Goal: Task Accomplishment & Management: Manage account settings

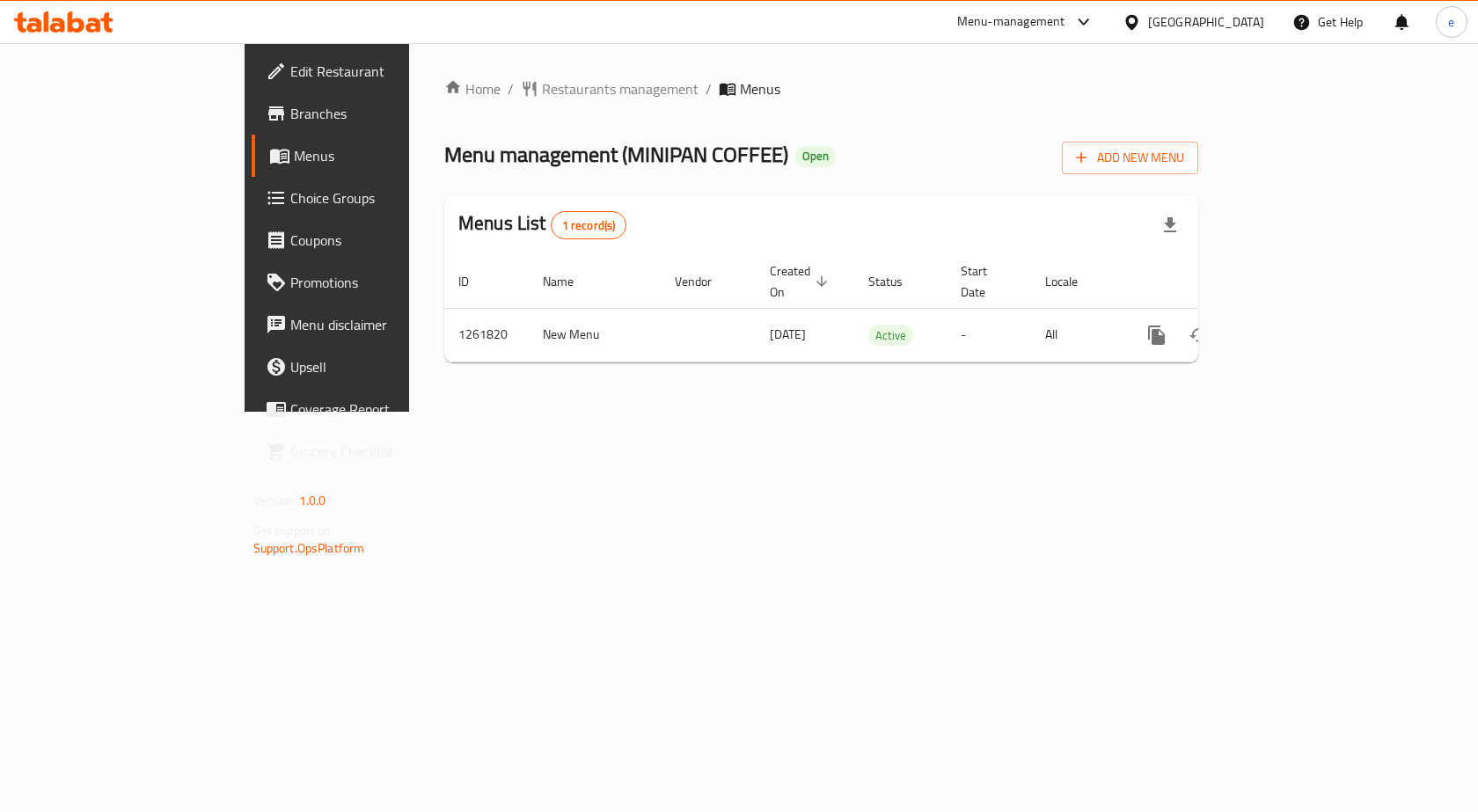
click at [290, 203] on span "Choice Groups" at bounding box center [384, 197] width 187 height 21
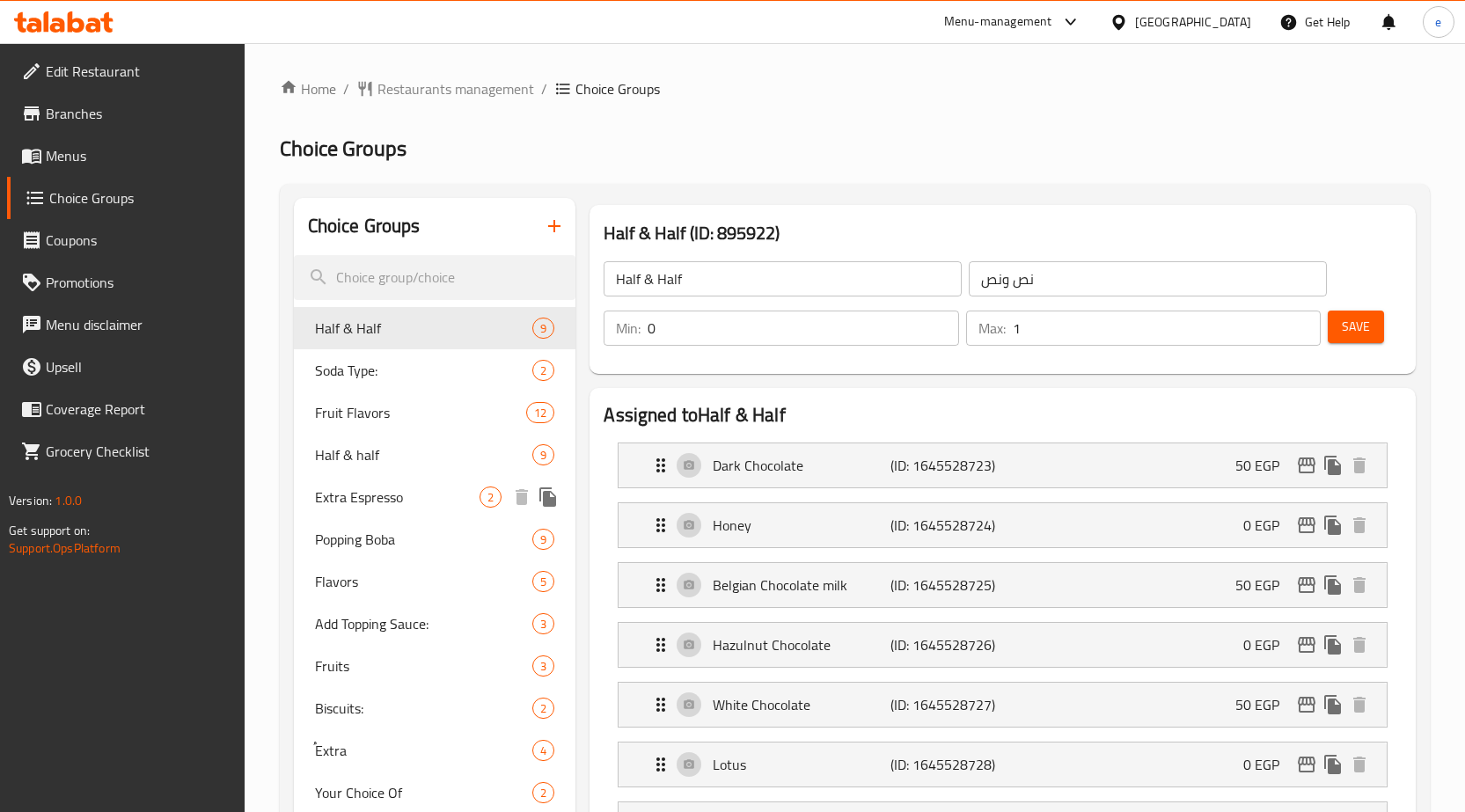
click at [384, 494] on span "Extra Espresso" at bounding box center [397, 497] width 165 height 21
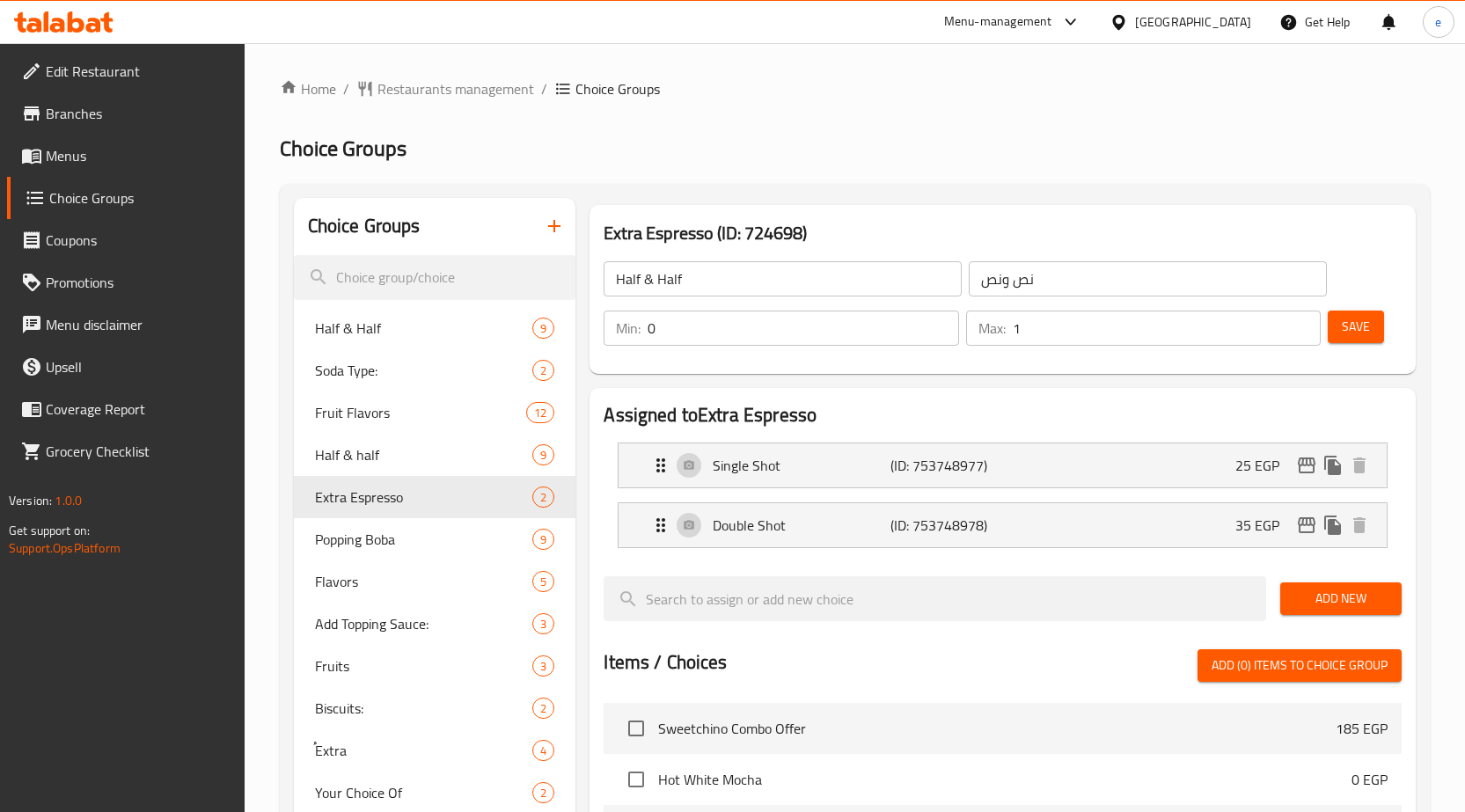
type input "Extra Espresso"
type input "إضافة اسبريسو"
type input "2"
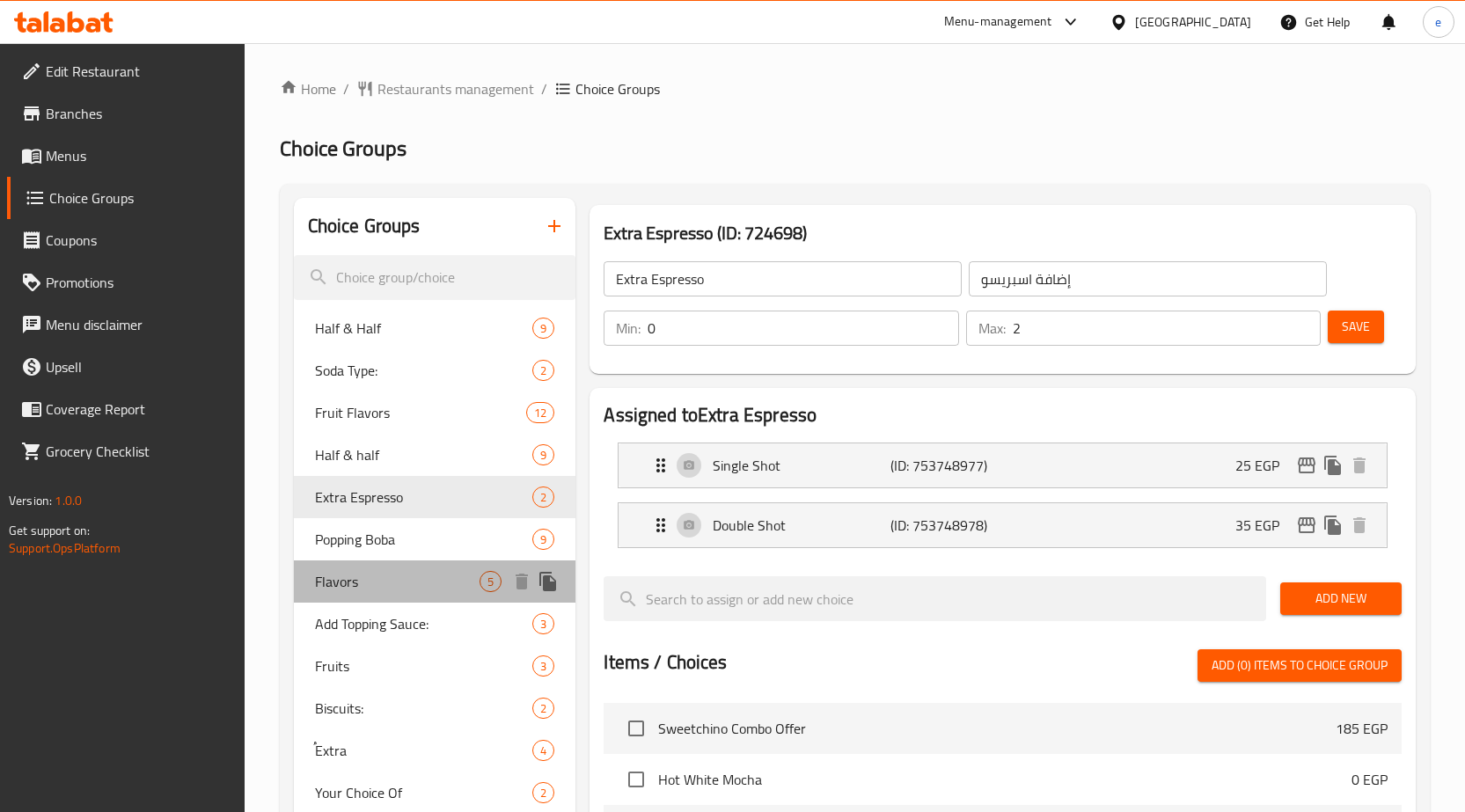
click at [372, 568] on div "Flavors 5" at bounding box center [435, 581] width 282 height 42
type input "Flavors"
type input "فليفر"
type input "4"
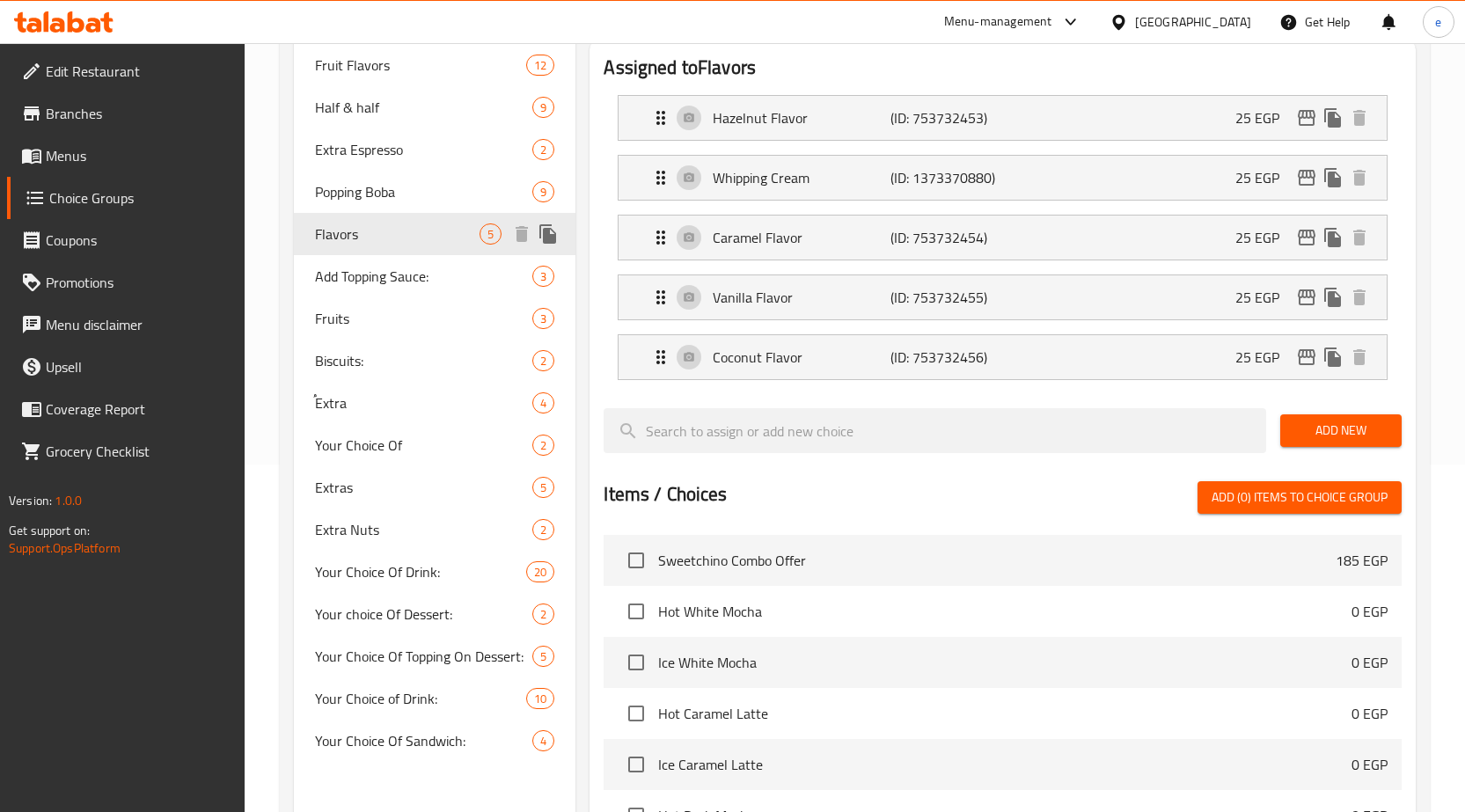
scroll to position [304, 0]
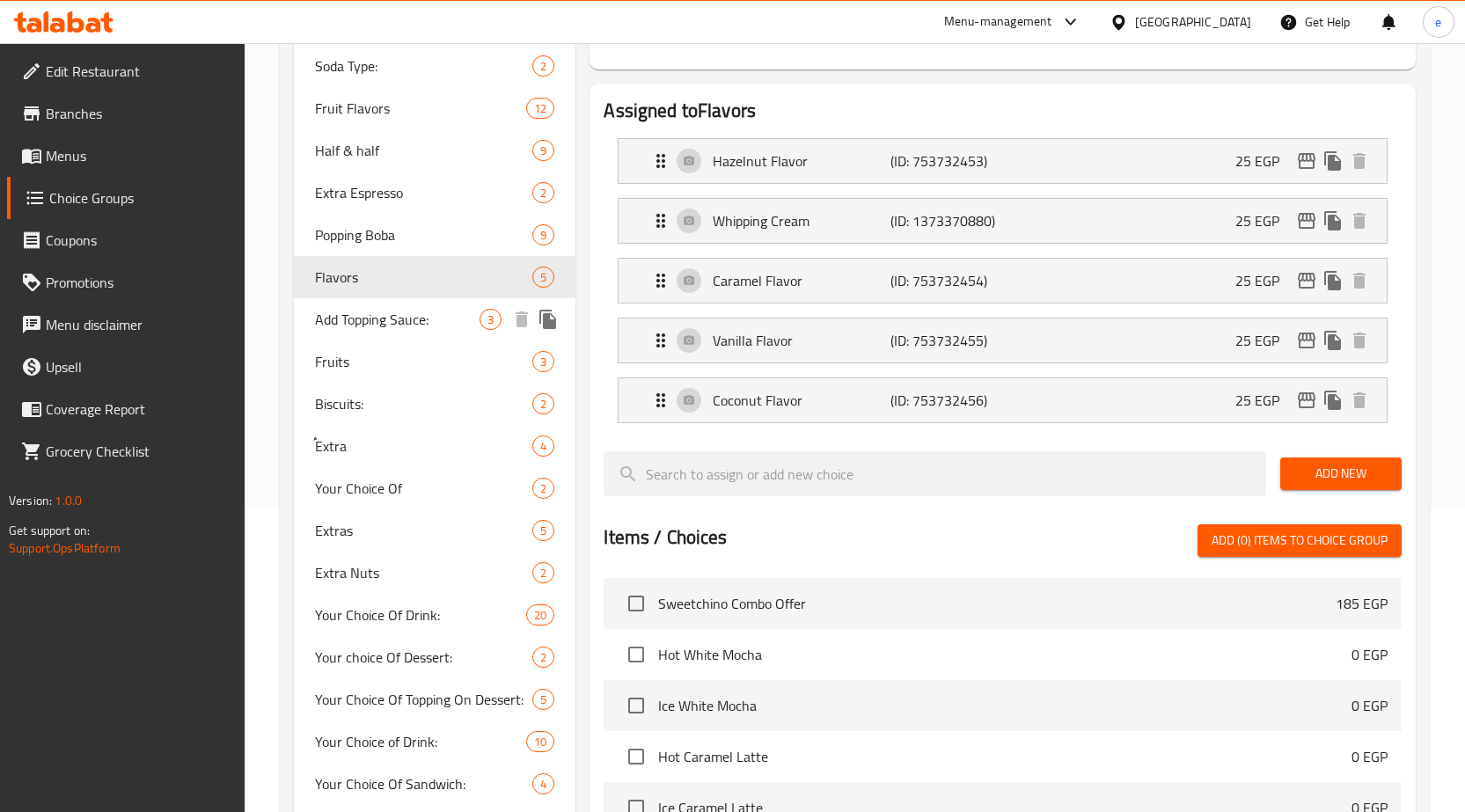
click at [346, 330] on span "Add Topping Sauce:" at bounding box center [397, 319] width 165 height 21
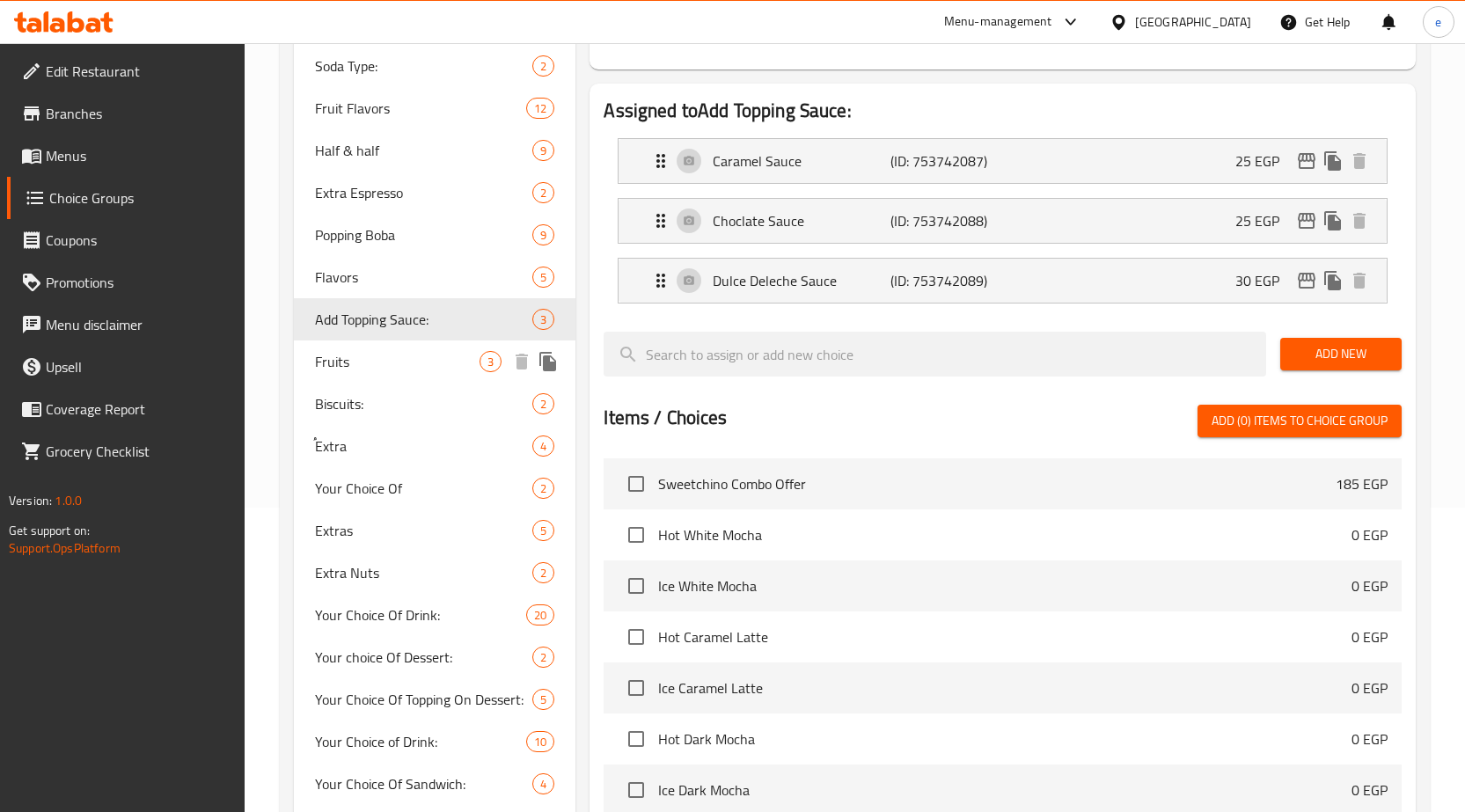
type input "Add Topping Sauce:"
type input "إضافة صوص توبينج:"
type input "3"
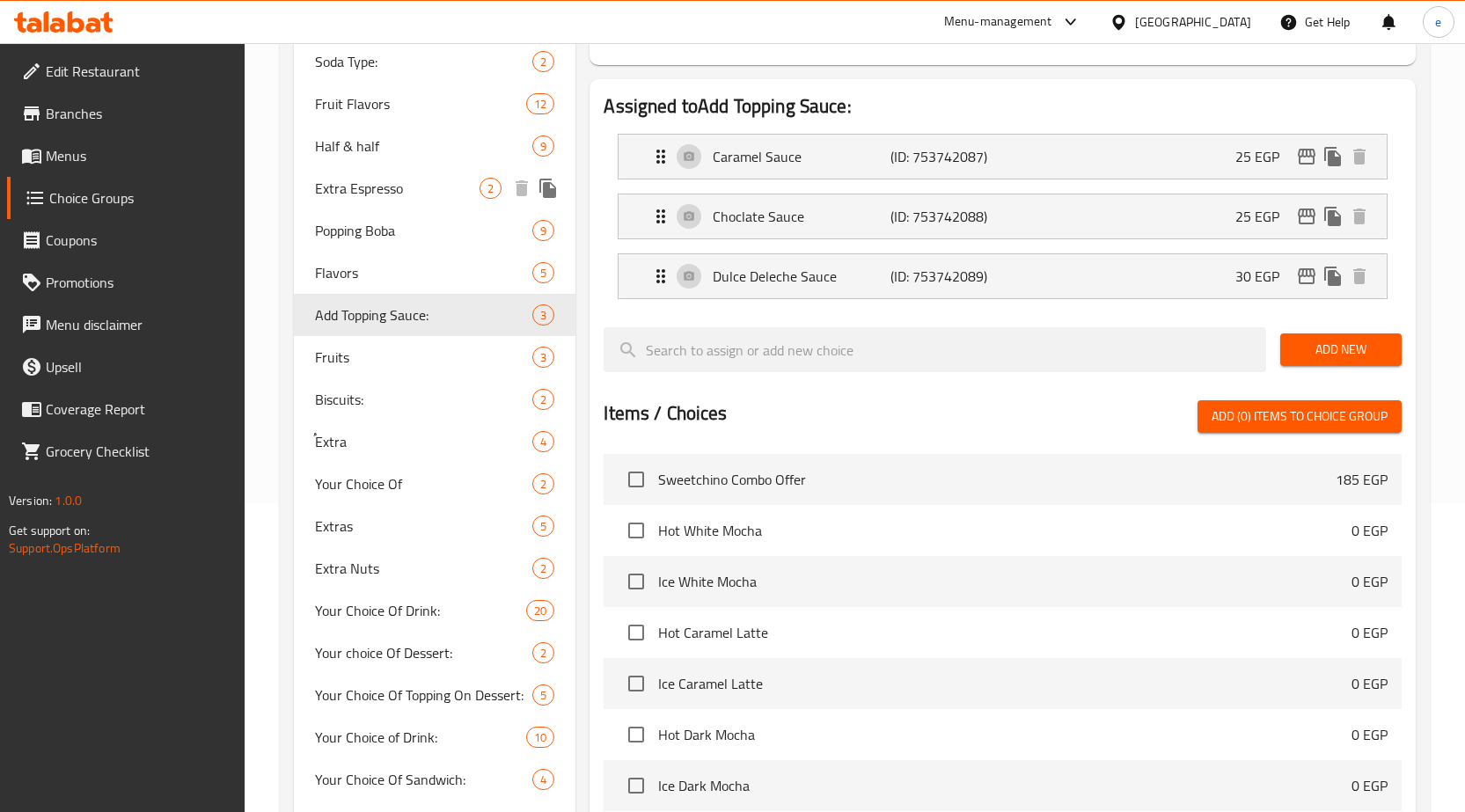
scroll to position [185, 0]
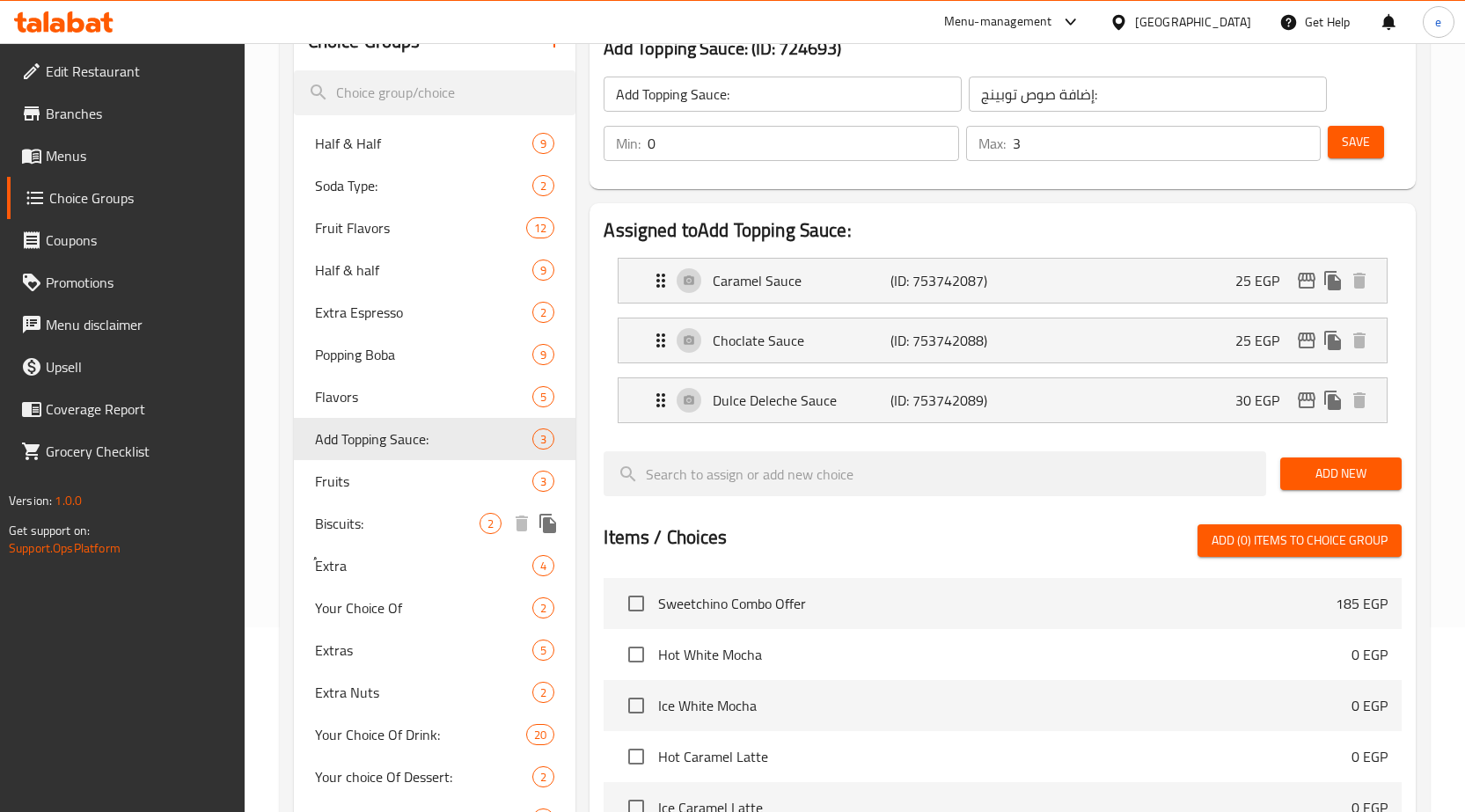
click at [374, 523] on span "Biscuits:" at bounding box center [397, 522] width 165 height 21
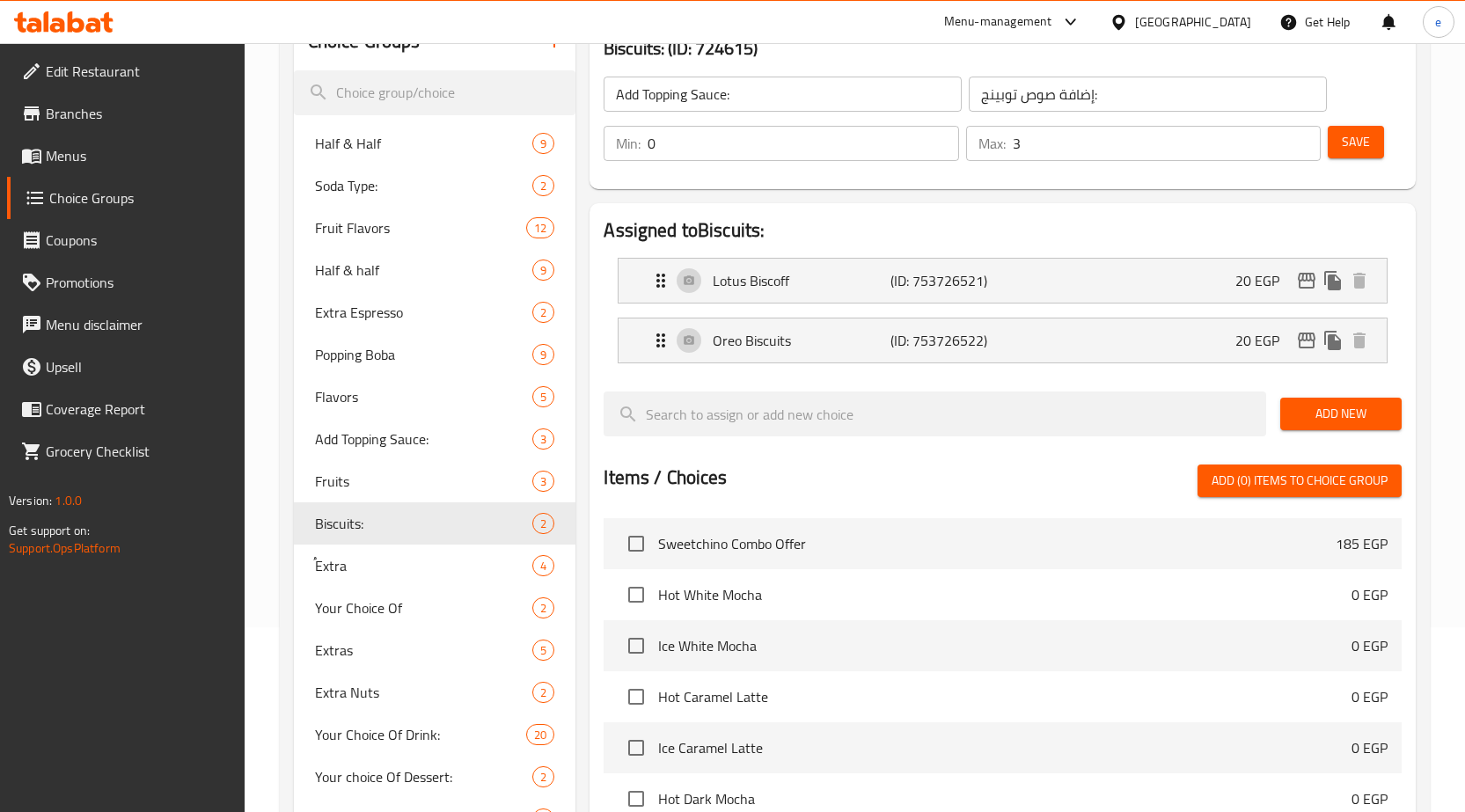
type input "Biscuits:"
type input "بسكويت:"
type input "2"
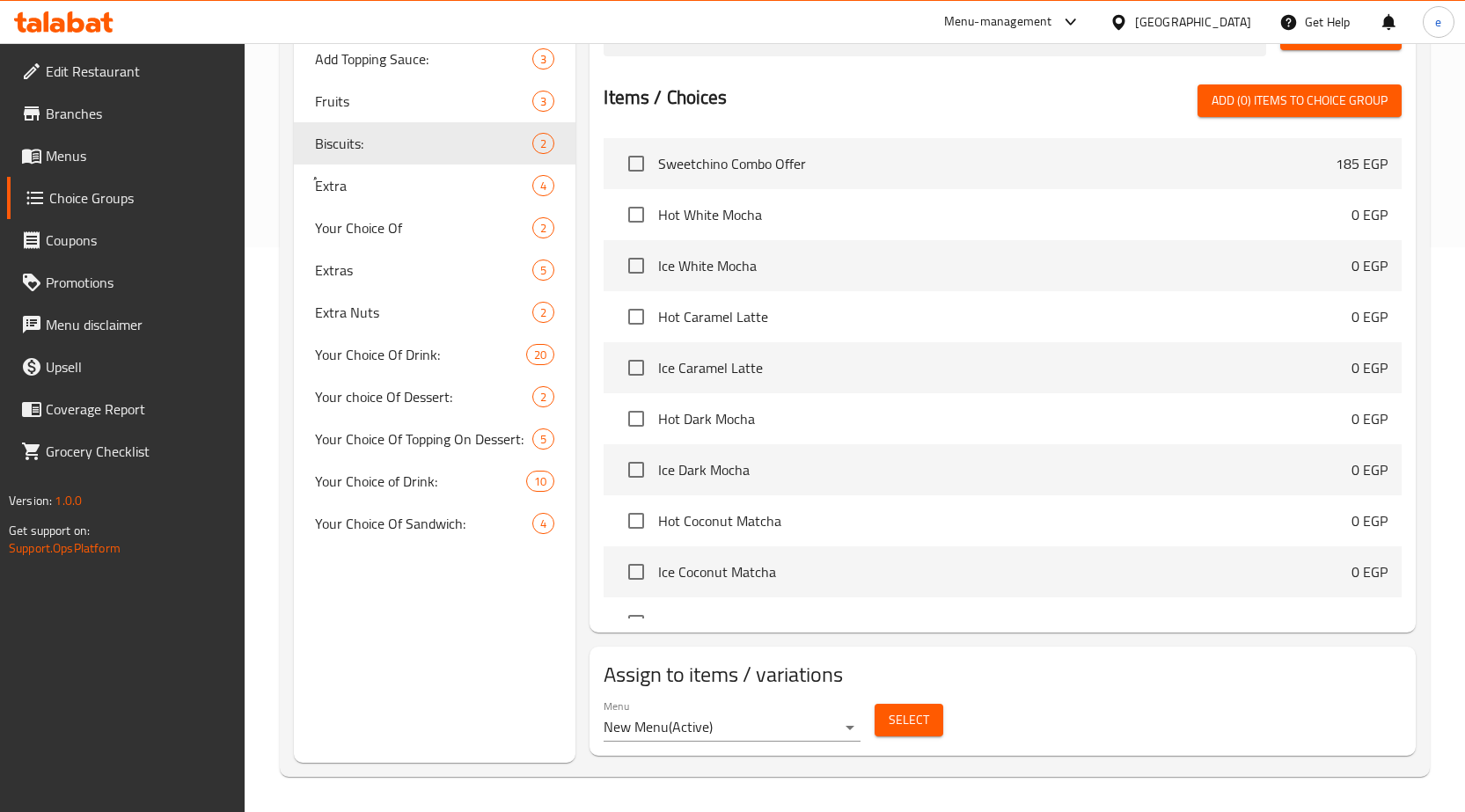
scroll to position [0, 0]
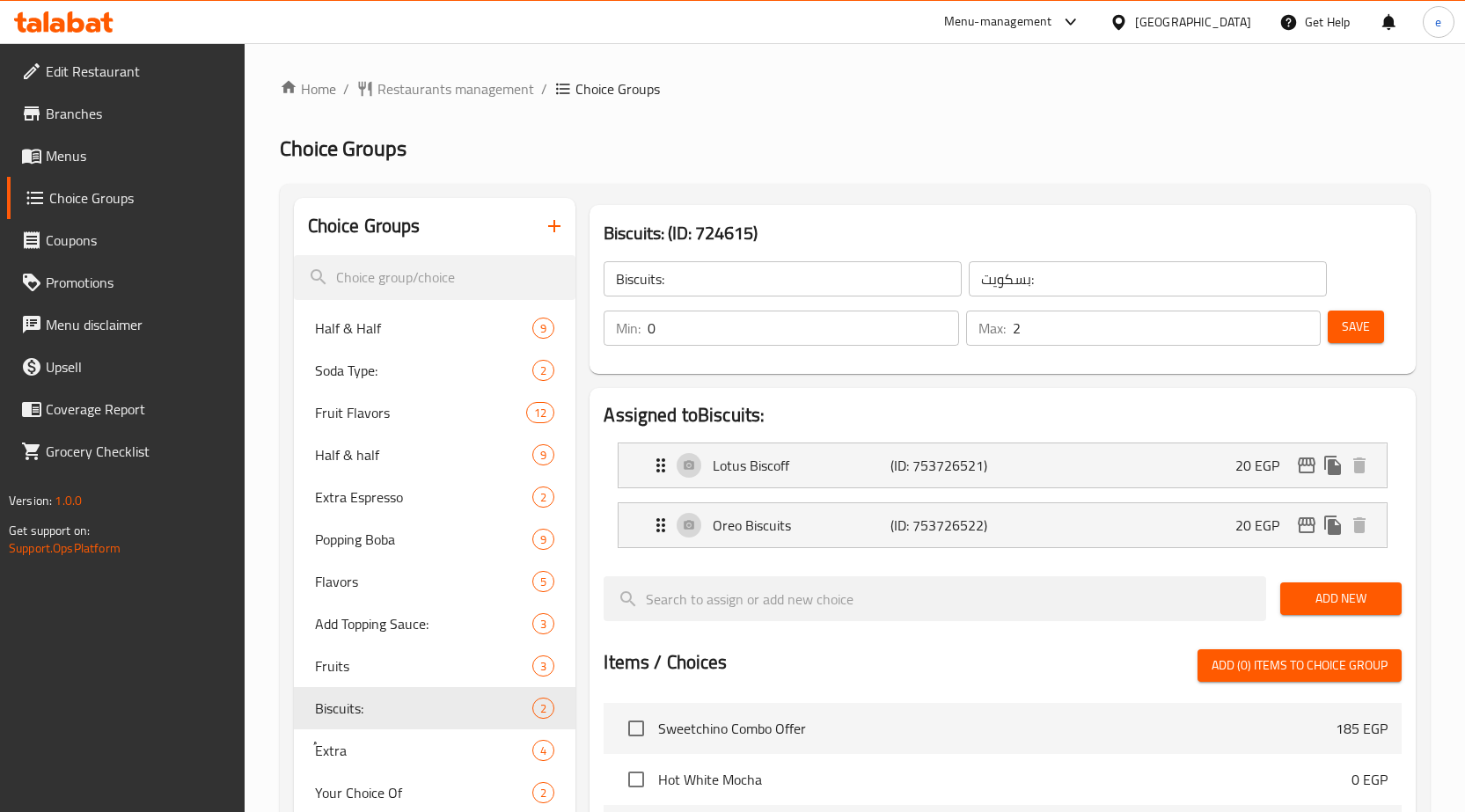
click at [843, 153] on h2 "Choice Groups" at bounding box center [854, 148] width 1150 height 28
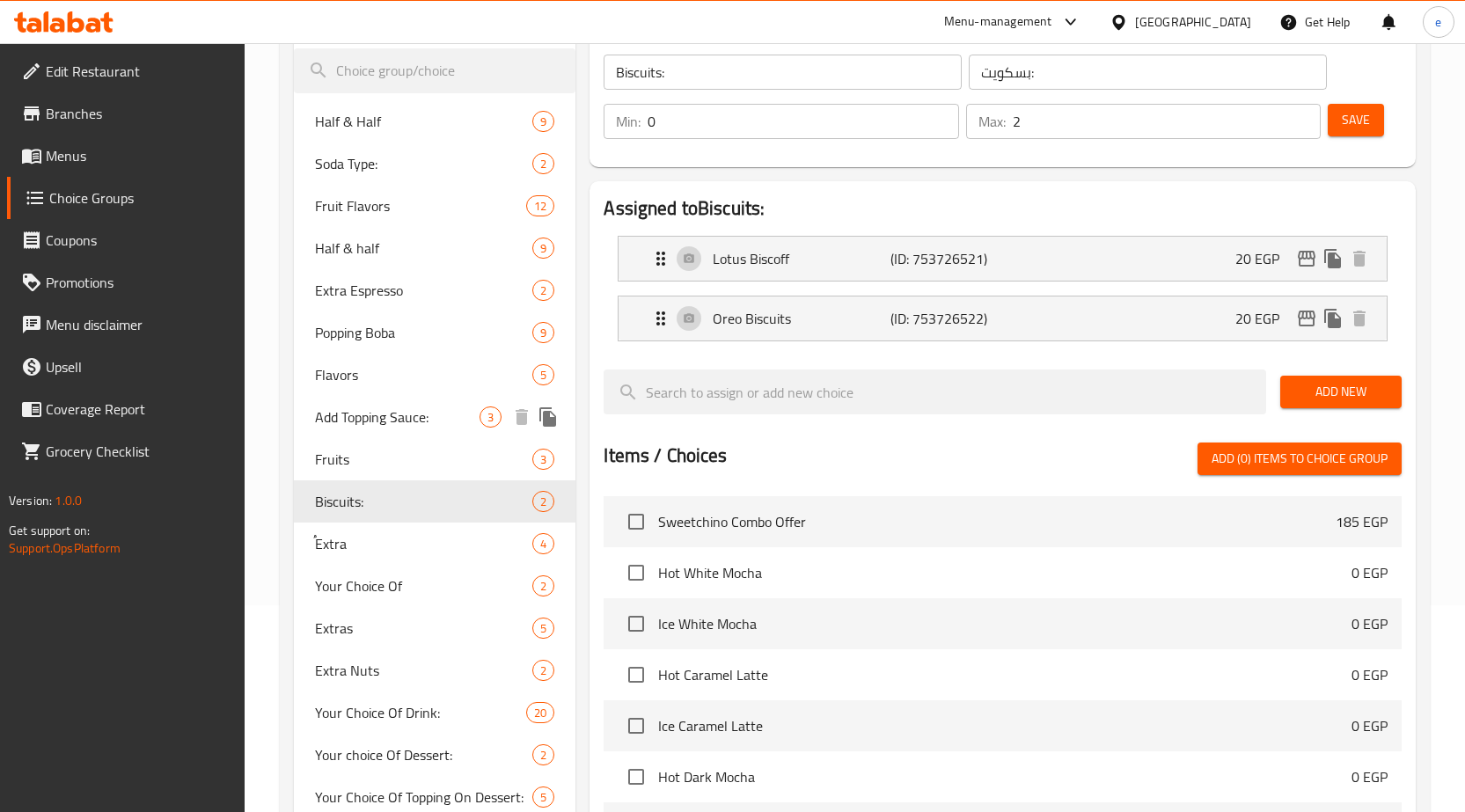
scroll to position [352, 0]
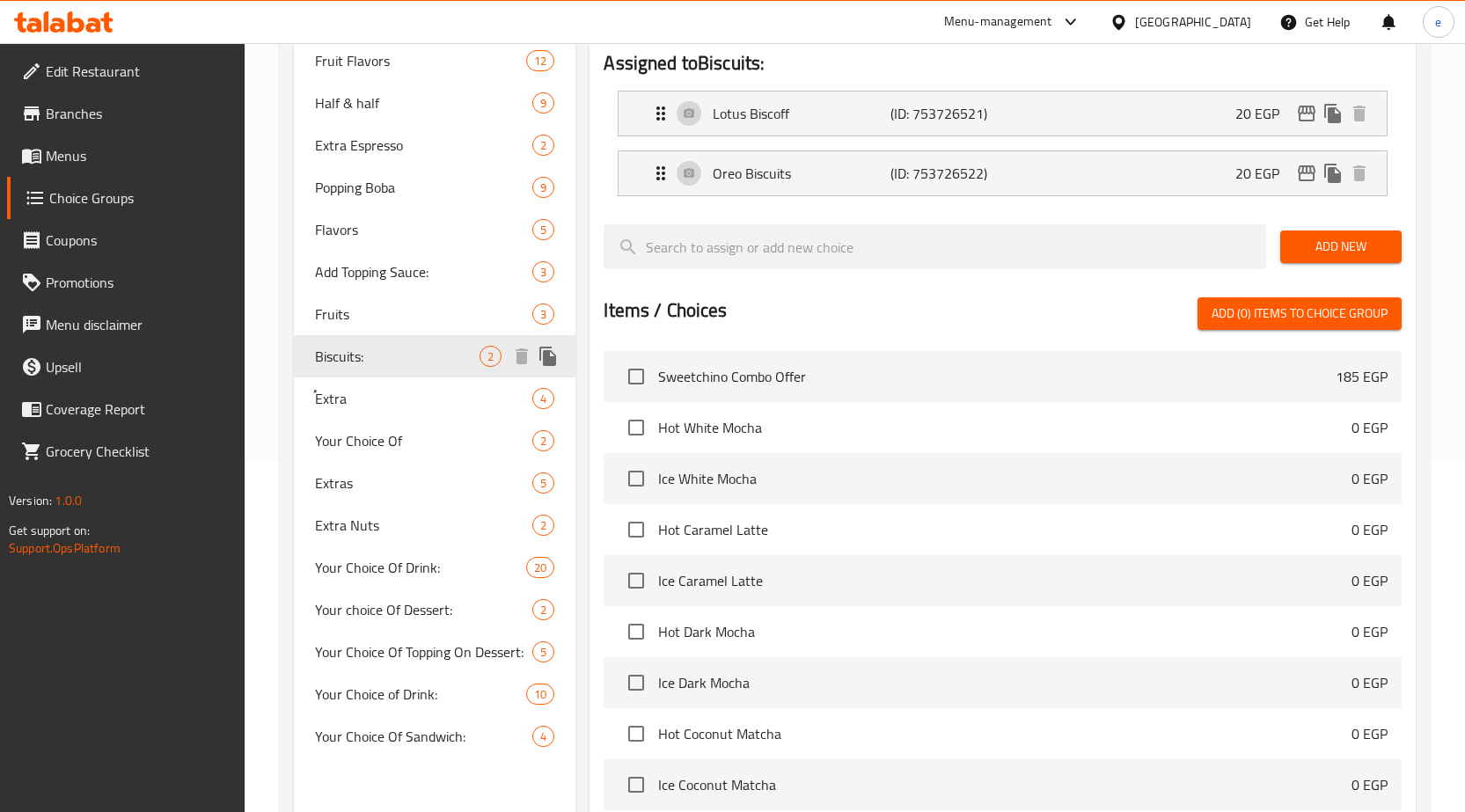
click at [362, 386] on div "ُExtra 4" at bounding box center [435, 398] width 282 height 42
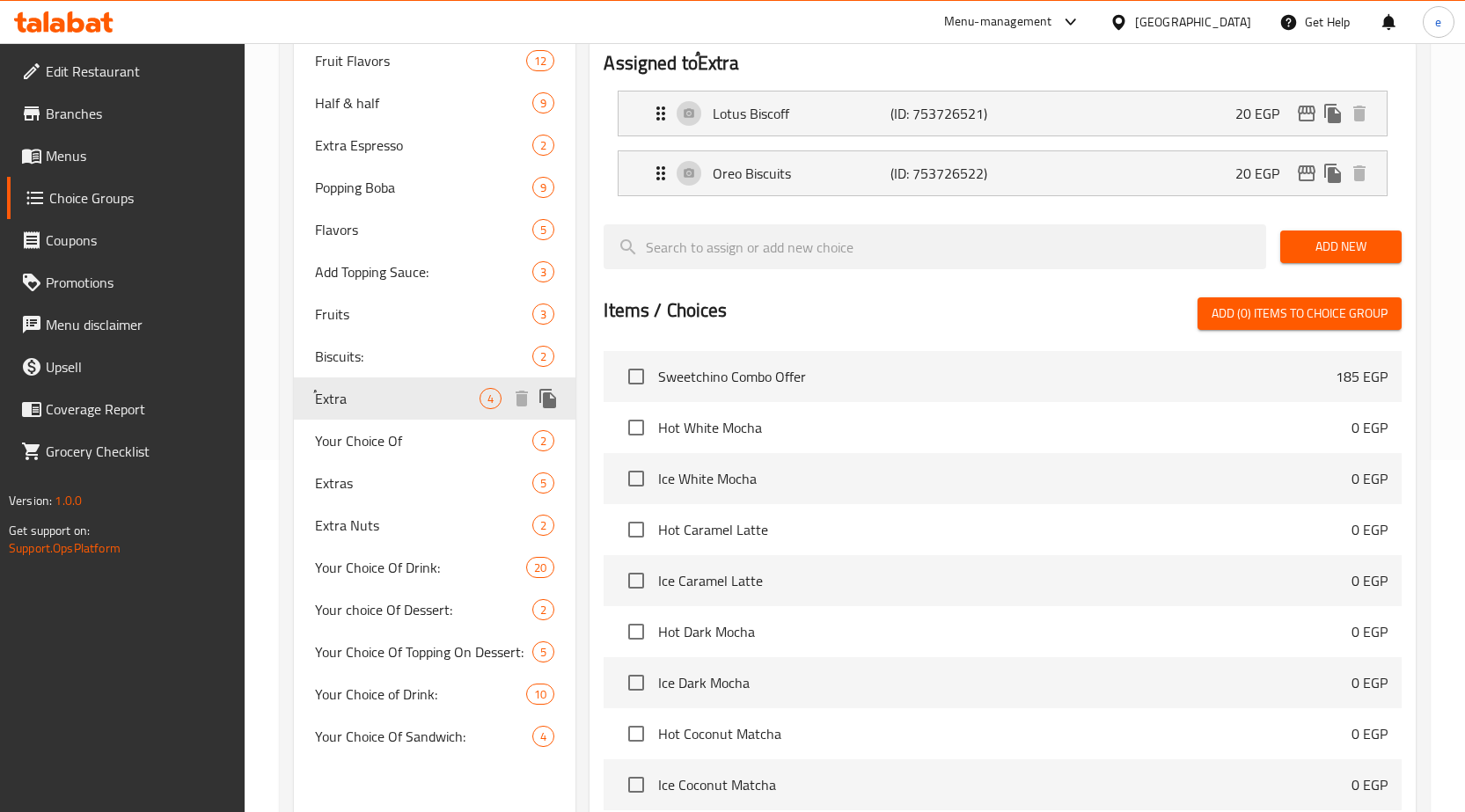
type input "ُExtra"
type input "إضافات"
type input "3"
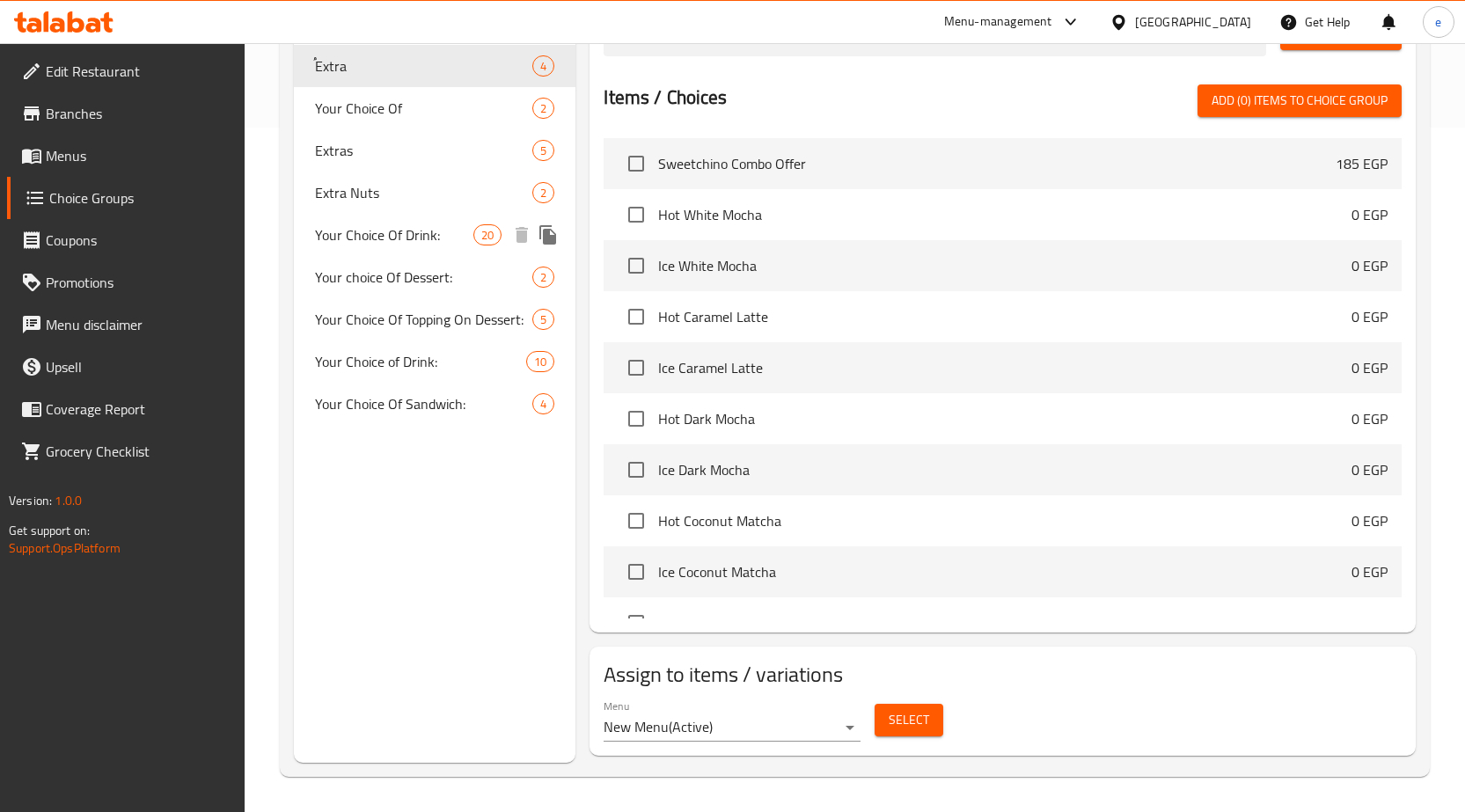
scroll to position [420, 0]
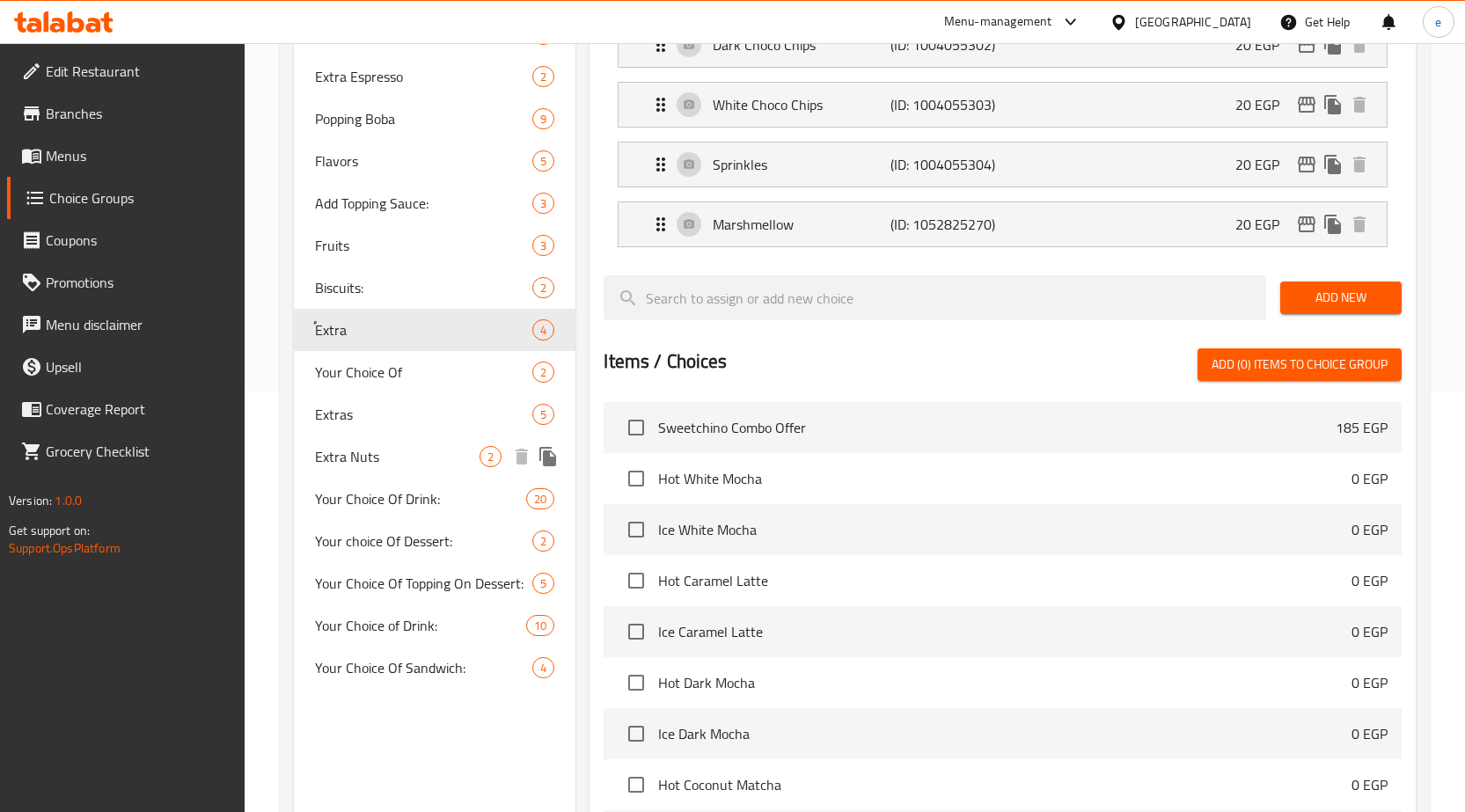
click at [366, 464] on span "Extra Nuts" at bounding box center [397, 456] width 165 height 21
type input "Extra Nuts"
type input "إضافة مكسرات"
type input "2"
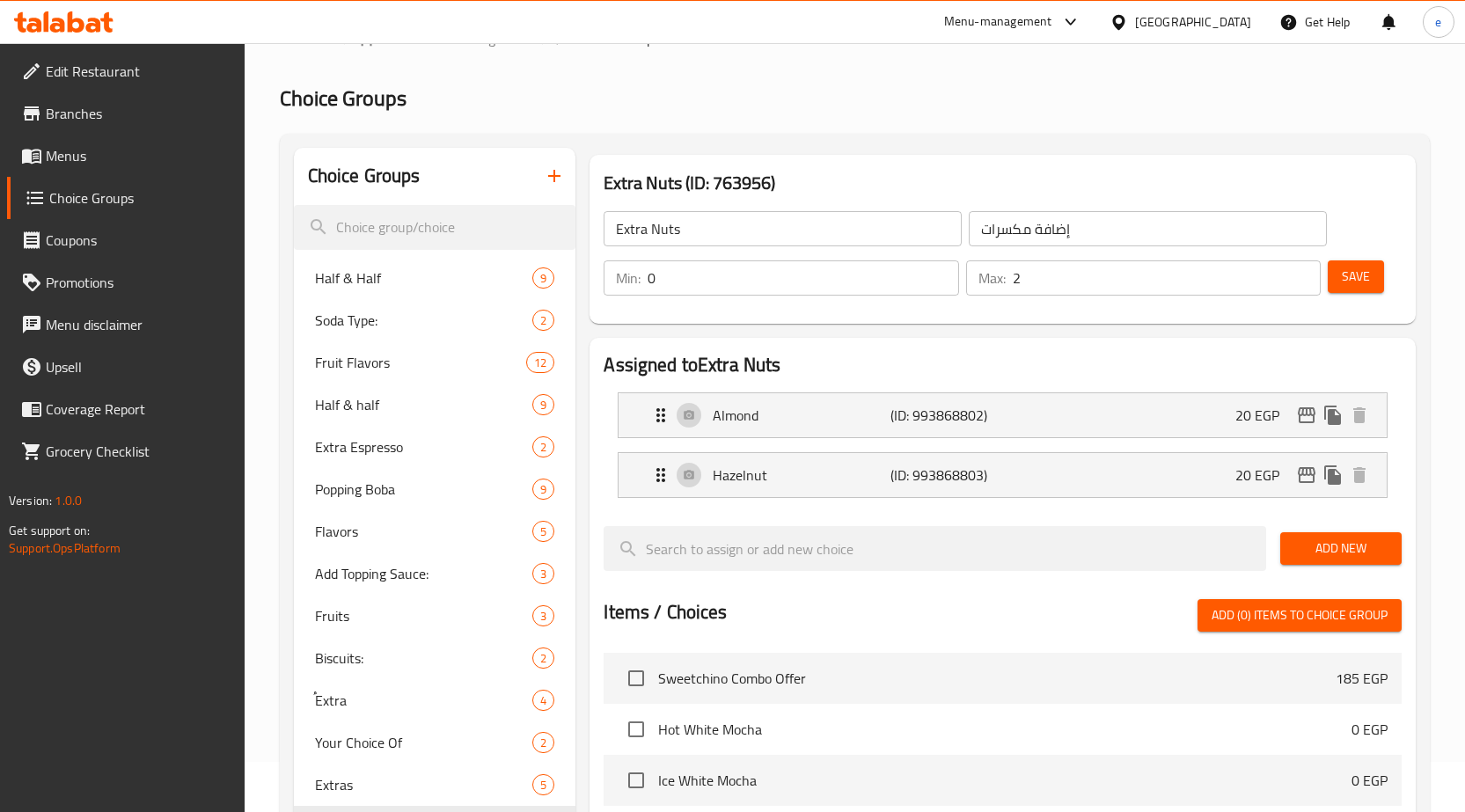
scroll to position [0, 0]
